Goal: Find specific page/section: Find specific page/section

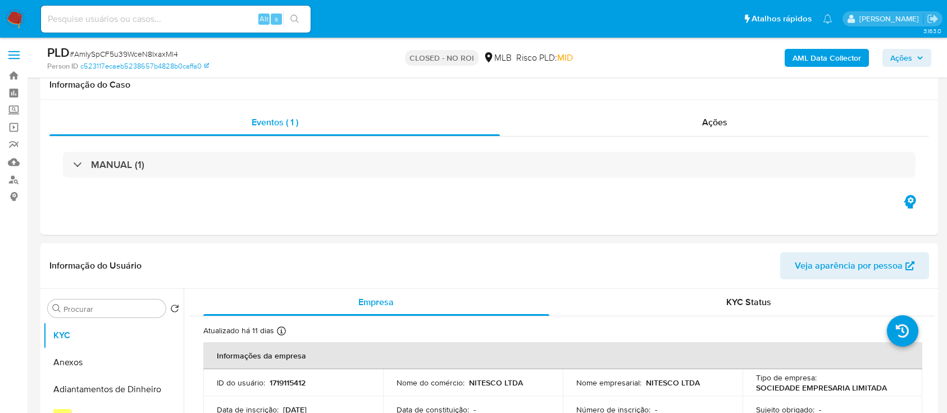
select select "10"
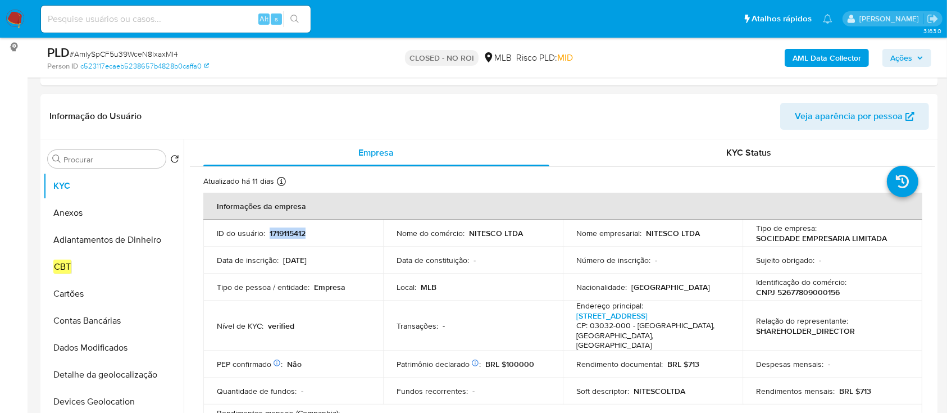
click at [18, 16] on img at bounding box center [15, 19] width 19 height 19
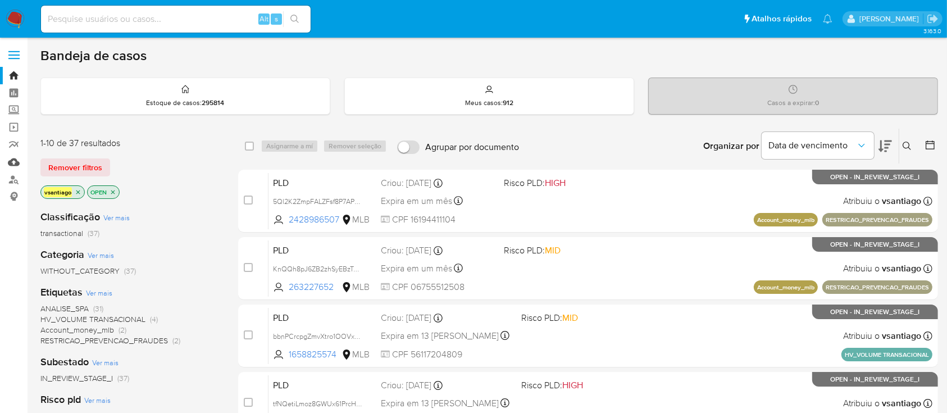
click at [19, 167] on link "Mulan" at bounding box center [67, 161] width 134 height 17
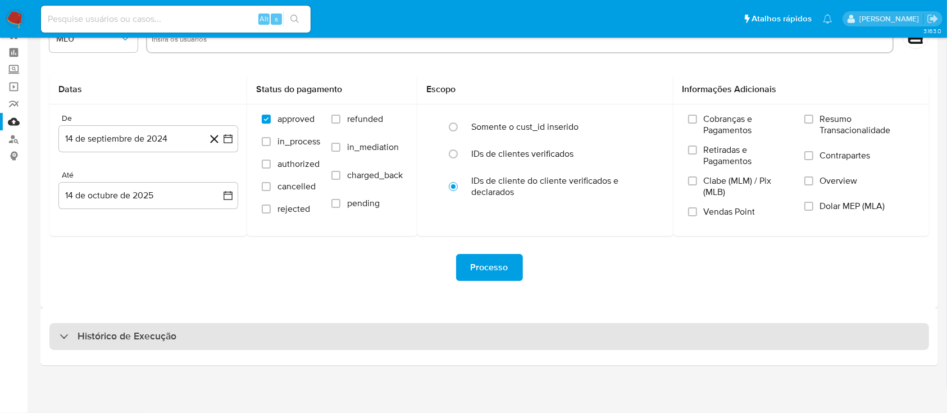
click at [497, 329] on div "Histórico de Execução" at bounding box center [489, 336] width 880 height 27
select select "10"
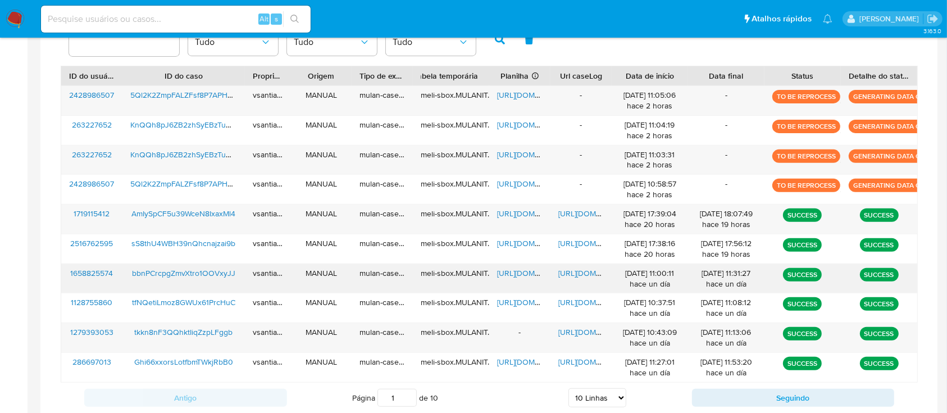
scroll to position [415, 0]
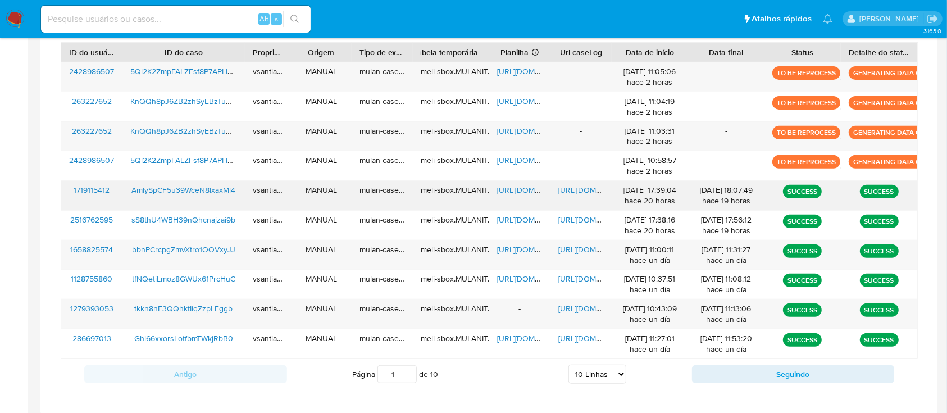
click at [590, 190] on span "https://docs.google.com/document/d/1amex0_lrp6o3DvG1lBD7yIp0Xu7gKDN_TOtP_VXtnKI…" at bounding box center [597, 189] width 78 height 11
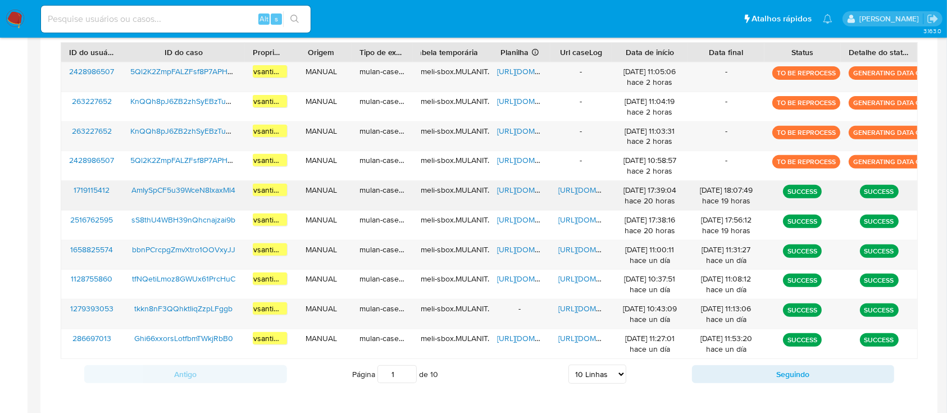
click at [516, 190] on span "https://docs.google.com/spreadsheets/d/1JLl6kOKrDmjTlmpXdlx3DFKmXEjptdD-vtkwL0d…" at bounding box center [536, 189] width 78 height 11
